Goal: Navigation & Orientation: Find specific page/section

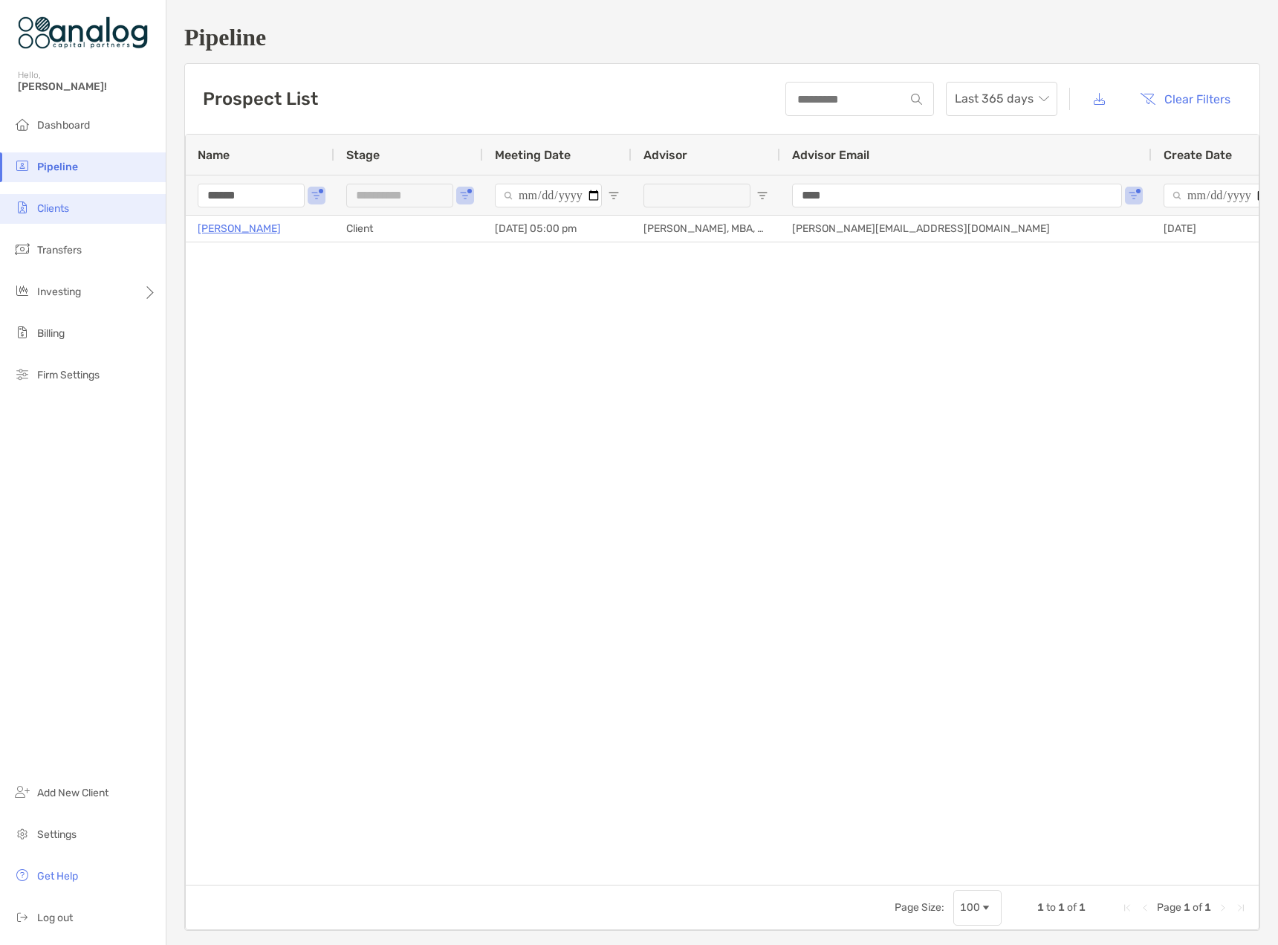
click at [56, 208] on span "Clients" at bounding box center [53, 208] width 32 height 13
click at [45, 116] on li "Dashboard" at bounding box center [83, 126] width 166 height 30
